Goal: Obtain resource: Obtain resource

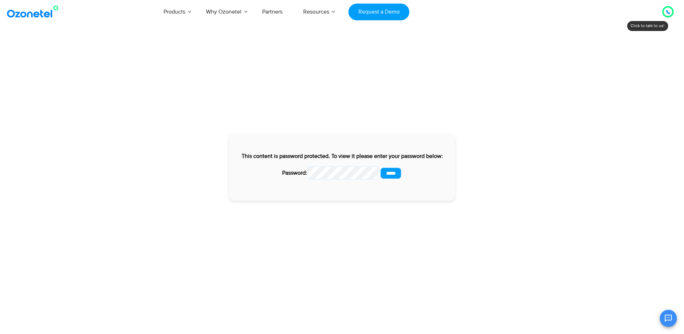
click at [380, 167] on input "*****" at bounding box center [391, 173] width 22 height 12
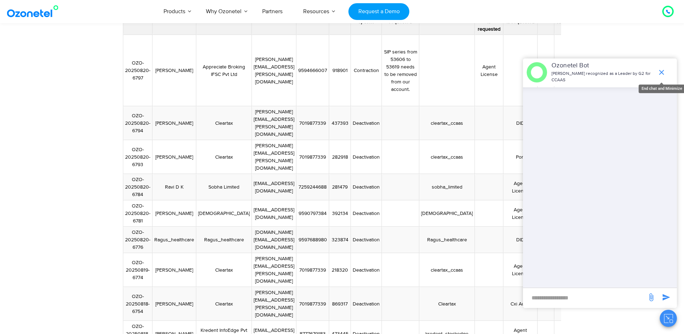
click at [661, 69] on icon "end chat or minimize" at bounding box center [661, 72] width 9 height 9
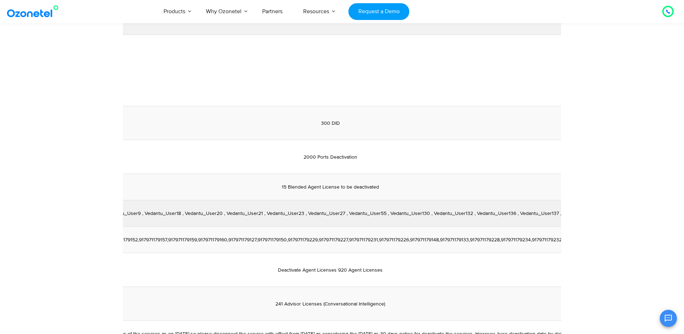
scroll to position [0, 1155]
click at [402, 206] on td "discontinuation of the 15 agent licenses -- (Vedantu_User2 , Vedantu_User9 , Ve…" at bounding box center [324, 213] width 1517 height 26
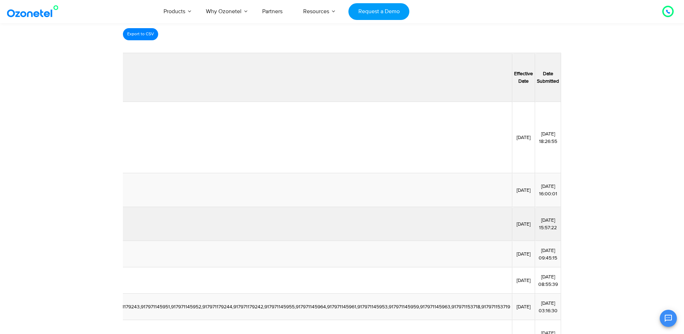
scroll to position [65, 0]
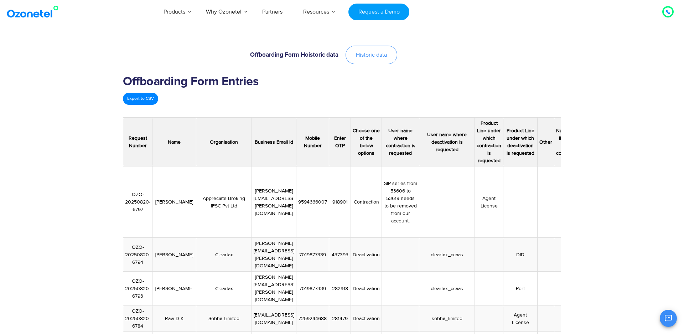
click at [378, 53] on span "Historic data" at bounding box center [371, 55] width 31 height 6
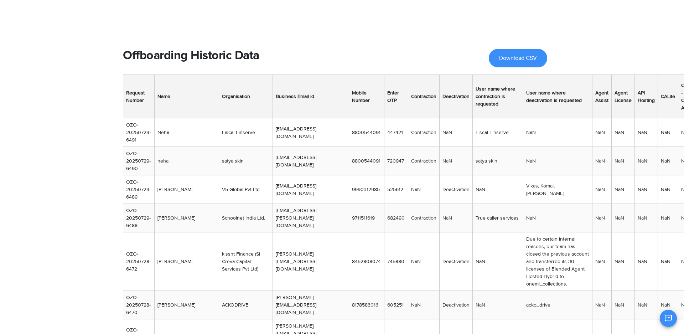
click at [364, 192] on td "9990312985" at bounding box center [366, 189] width 35 height 29
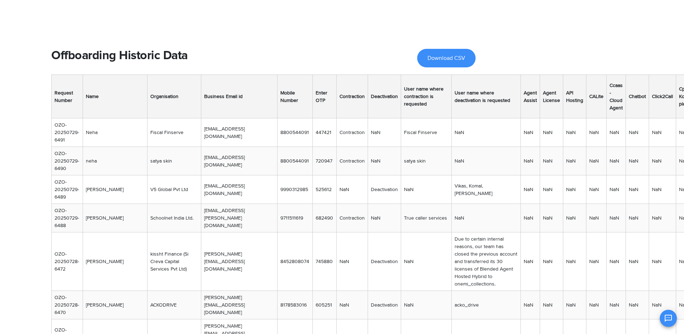
scroll to position [0, 76]
